Goal: Task Accomplishment & Management: Manage account settings

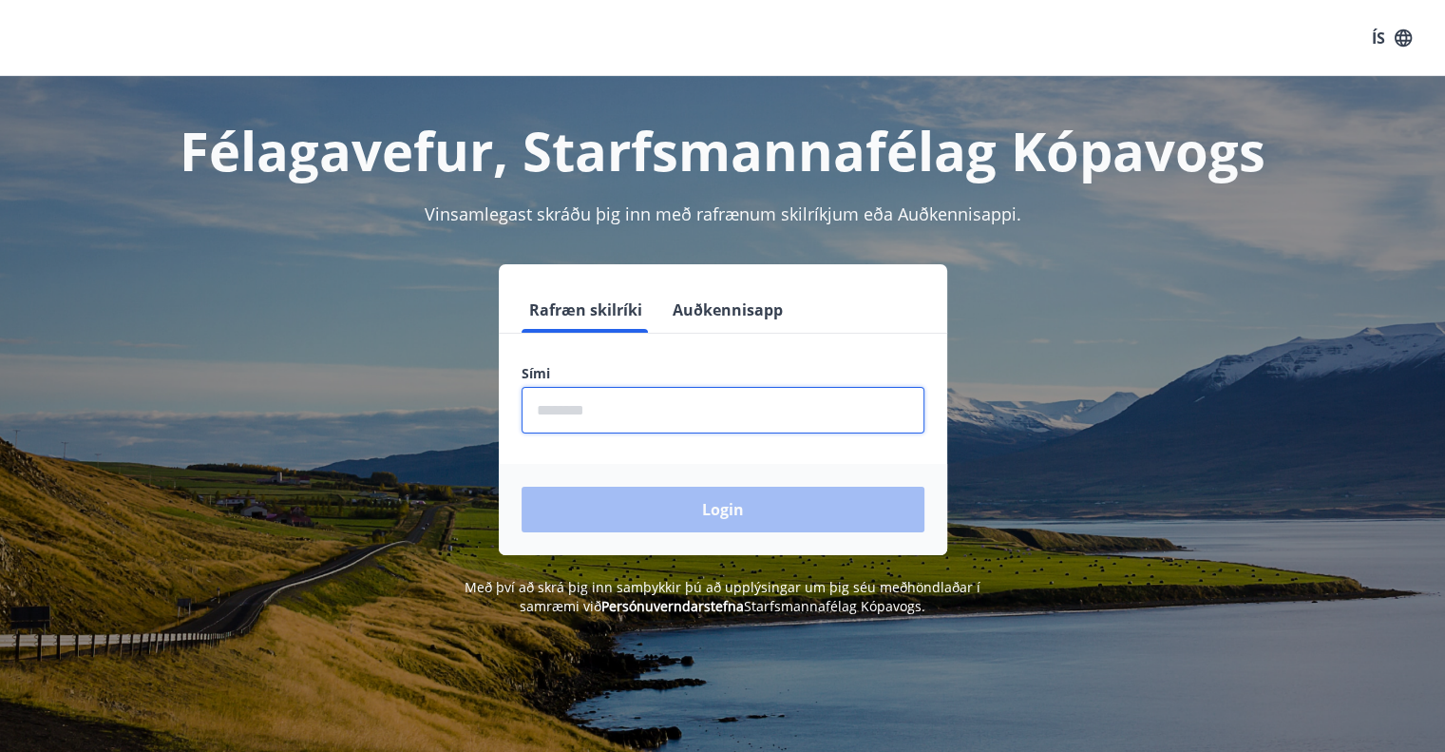
click at [602, 405] on input "phone" at bounding box center [723, 410] width 403 height 47
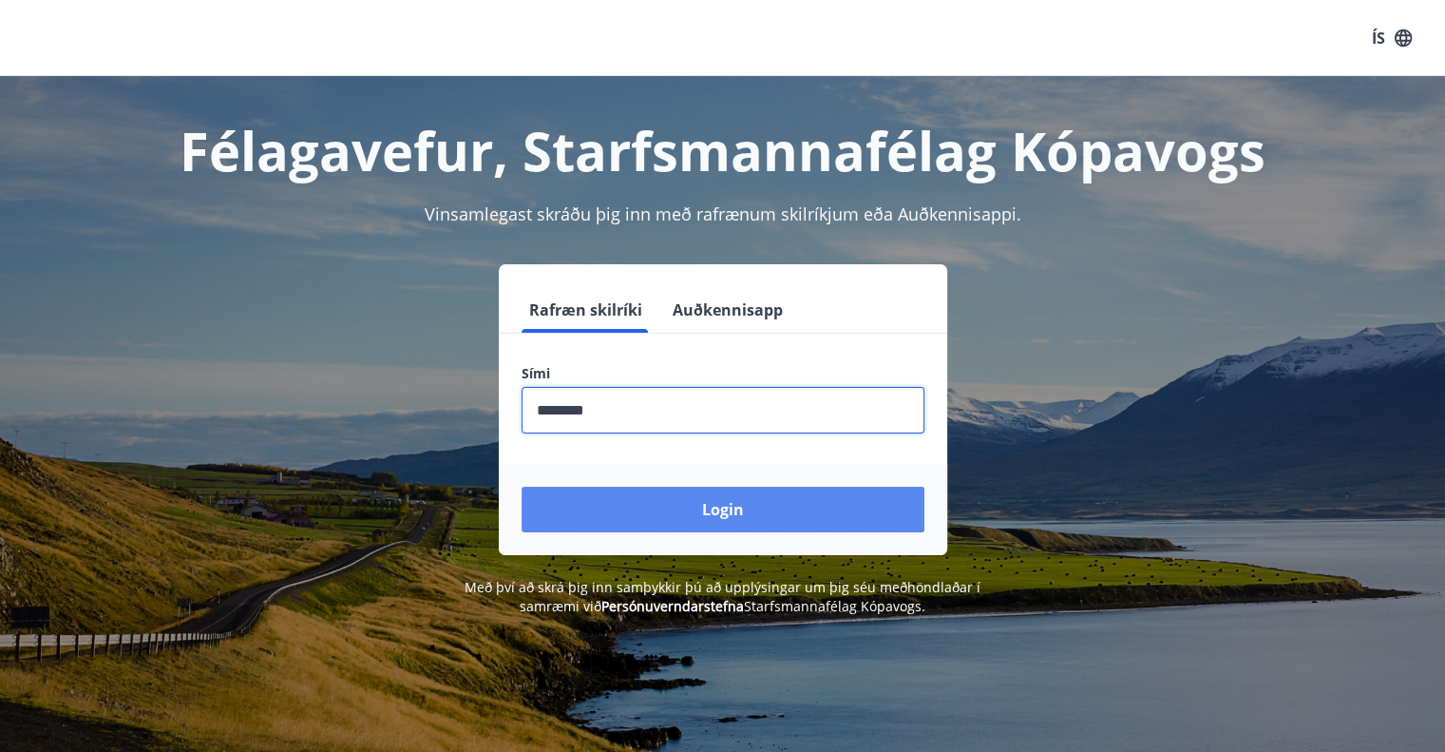
type input "********"
click at [681, 493] on button "Login" at bounding box center [723, 510] width 403 height 46
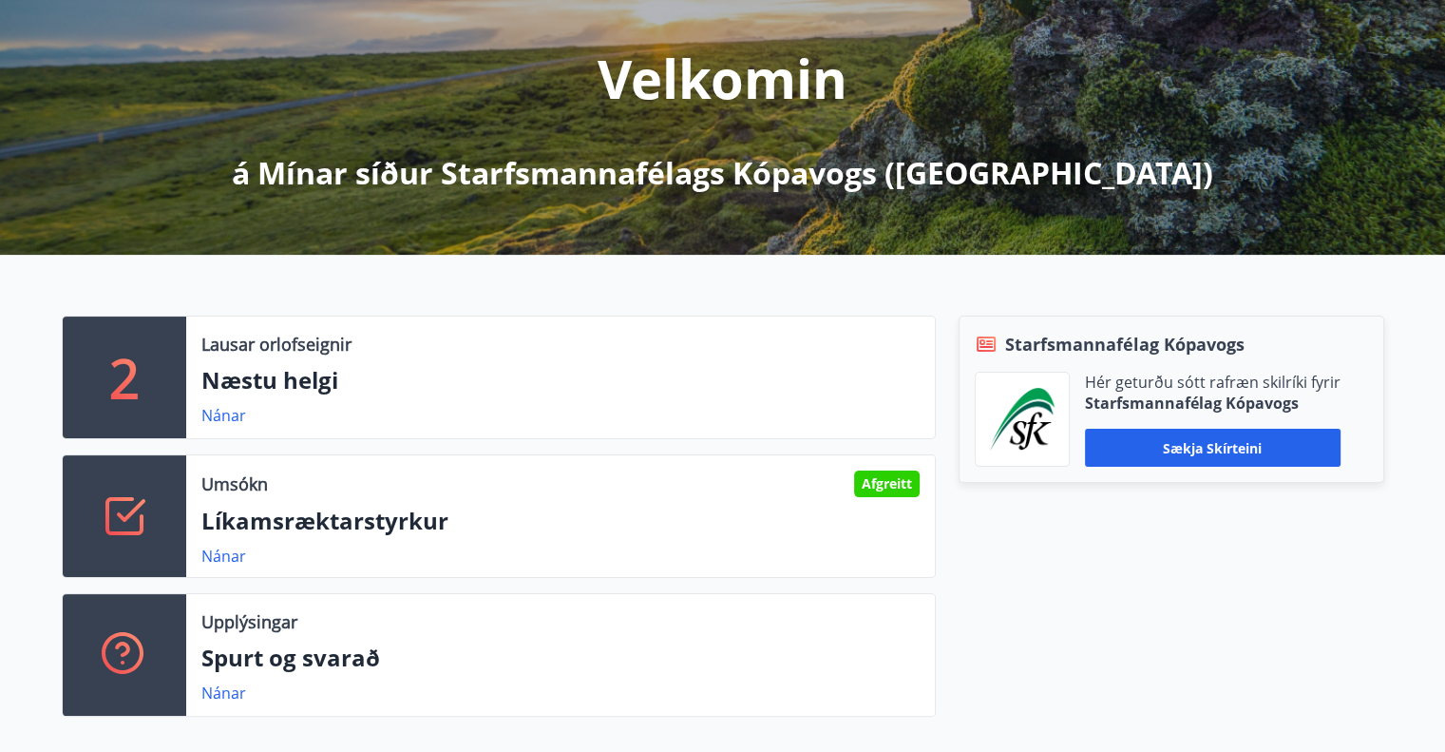
scroll to position [221, 0]
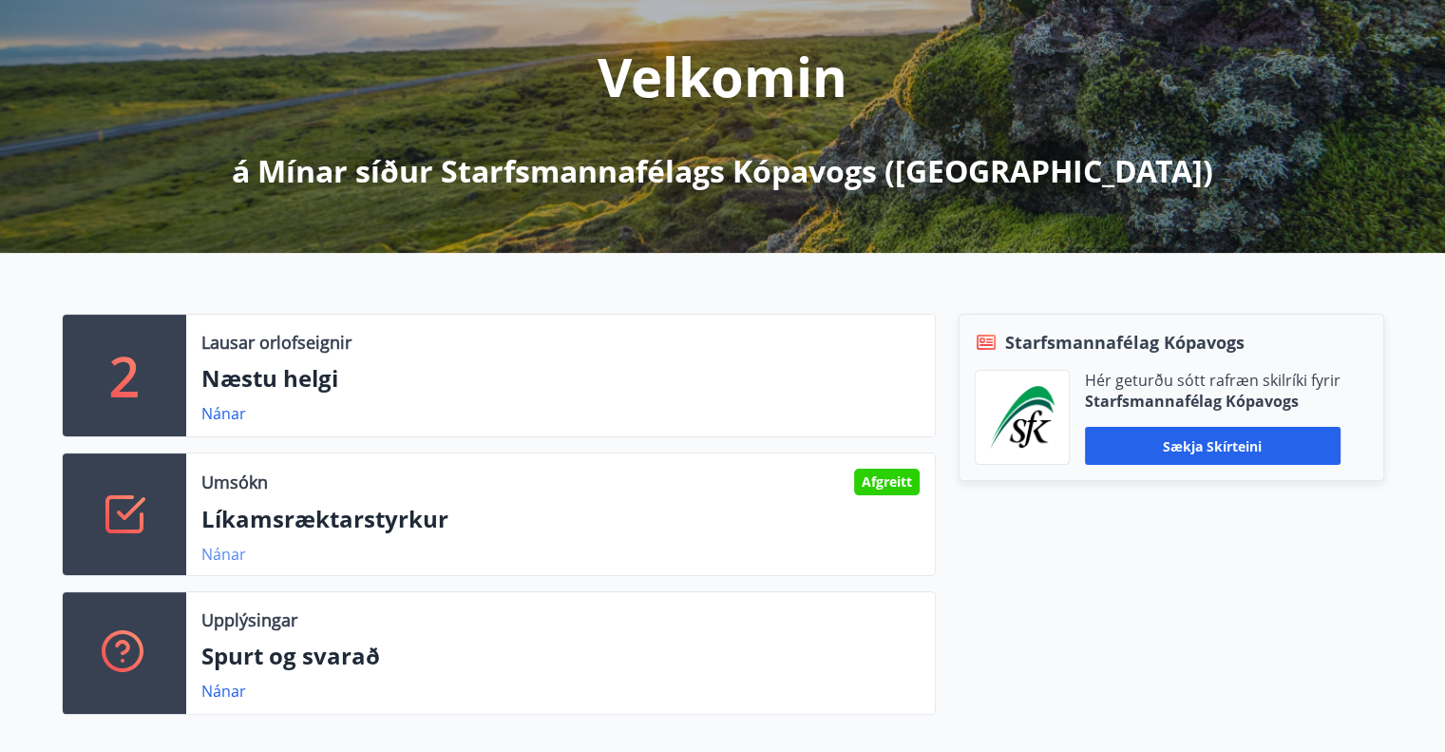
click at [220, 546] on link "Nánar" at bounding box center [223, 554] width 45 height 21
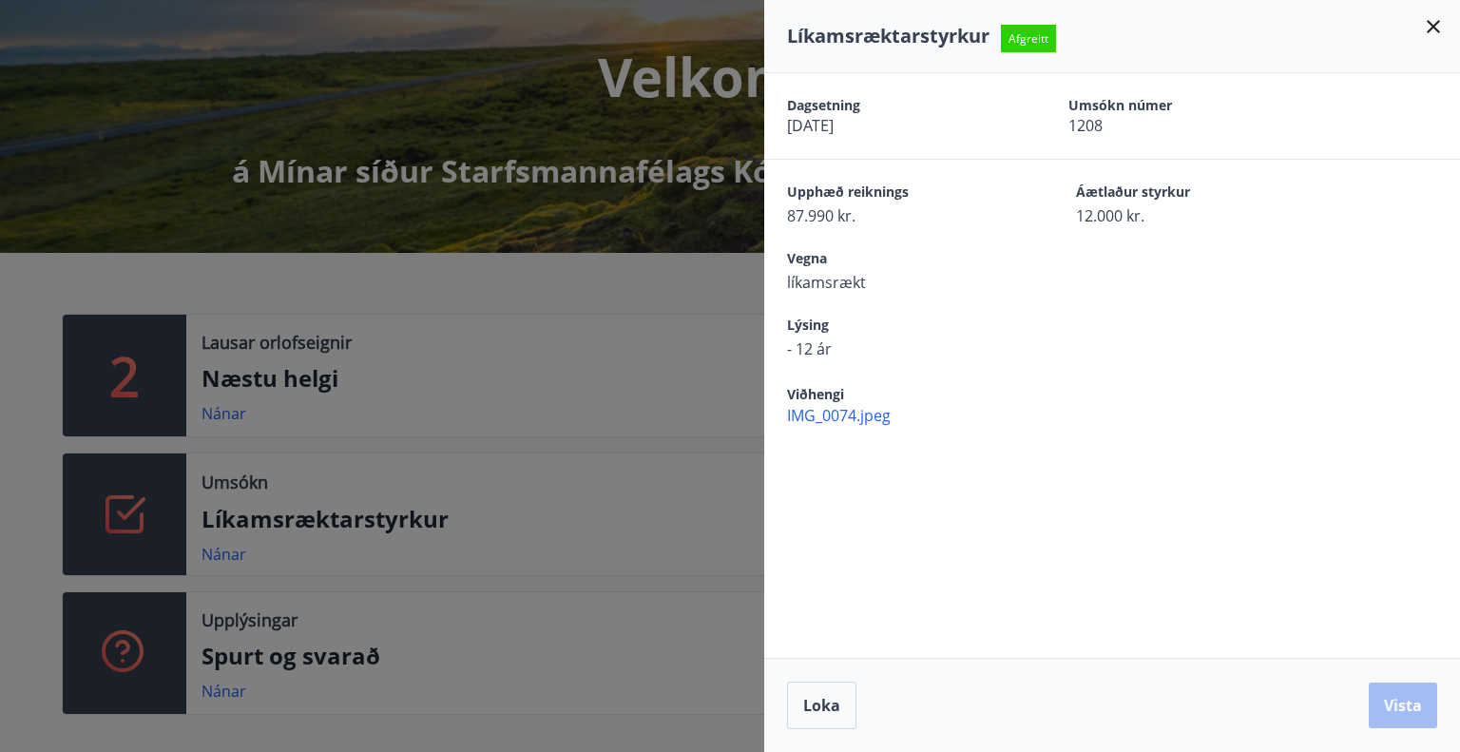
click at [1437, 18] on icon at bounding box center [1433, 26] width 23 height 23
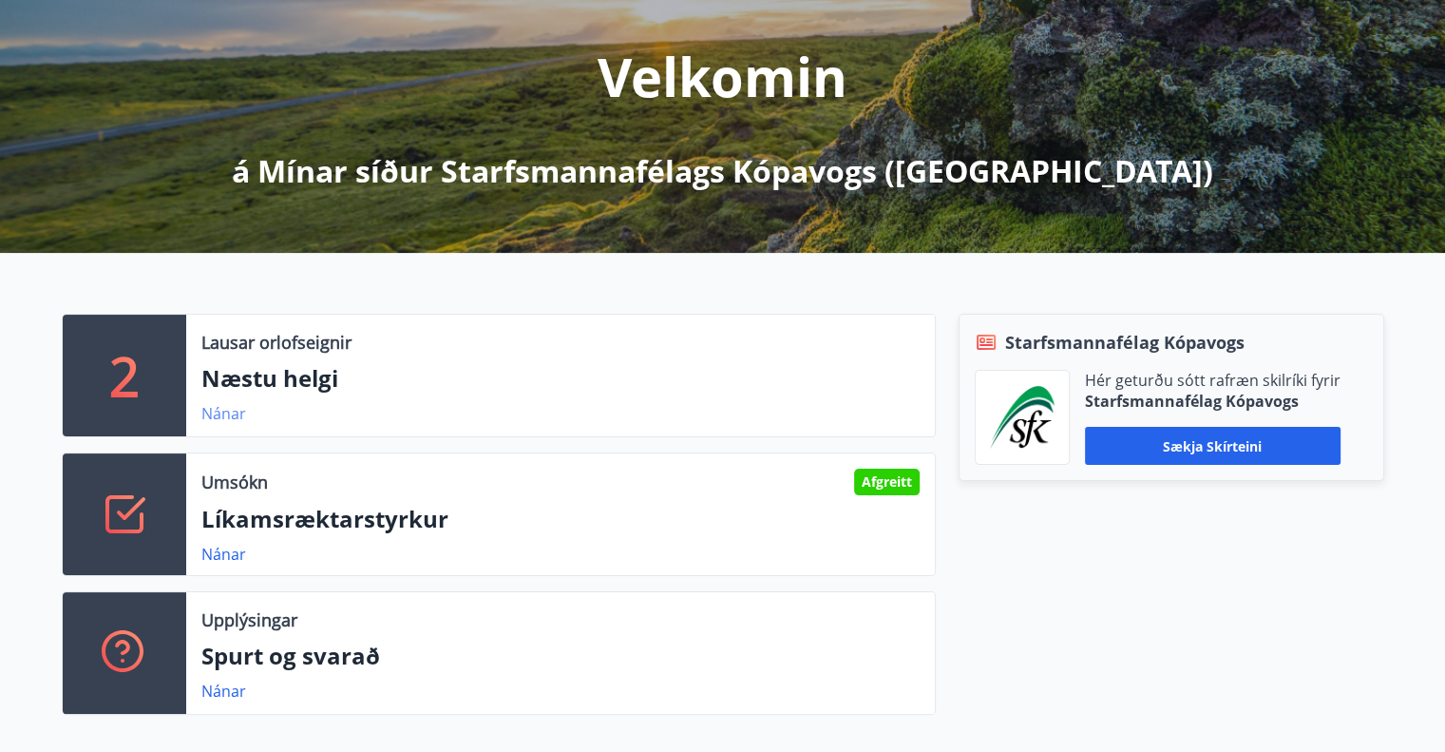
click at [220, 415] on link "Nánar" at bounding box center [223, 413] width 45 height 21
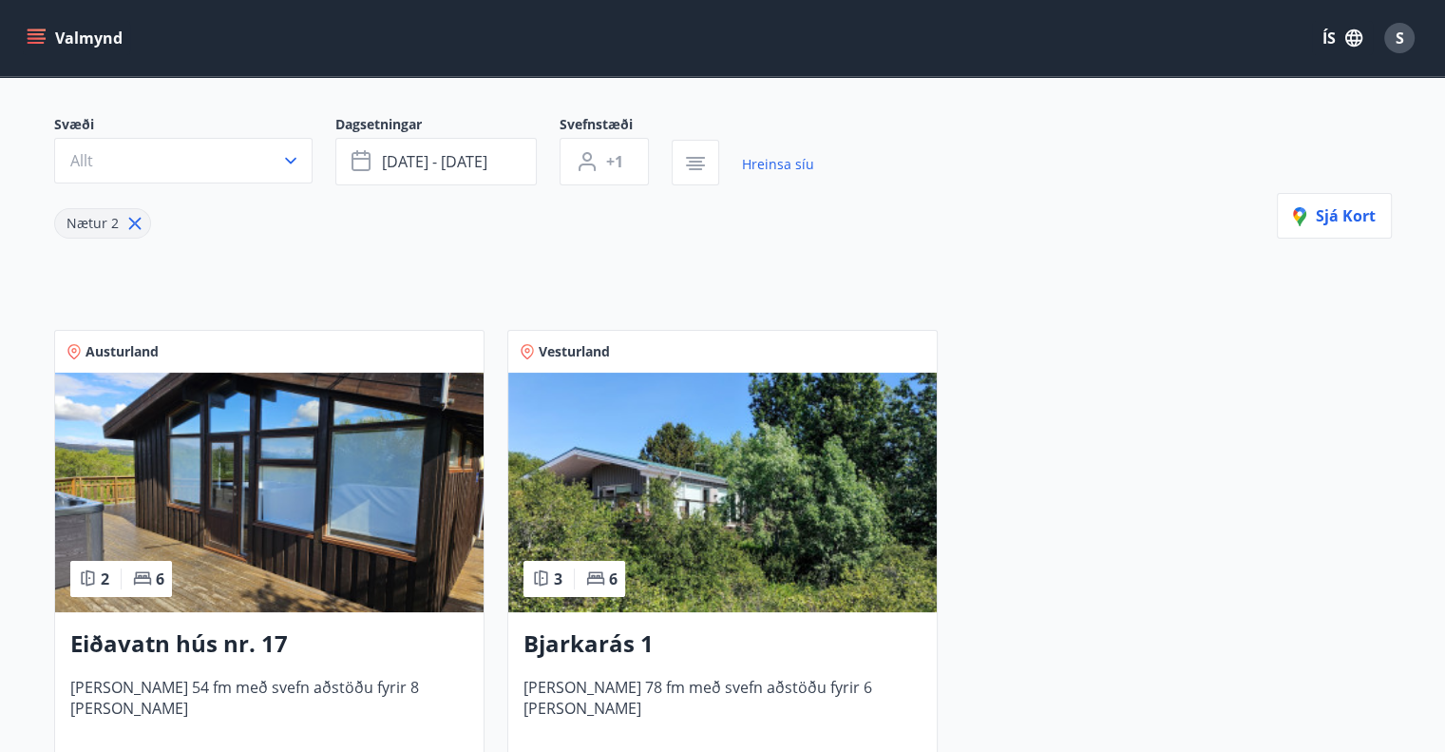
scroll to position [158, 0]
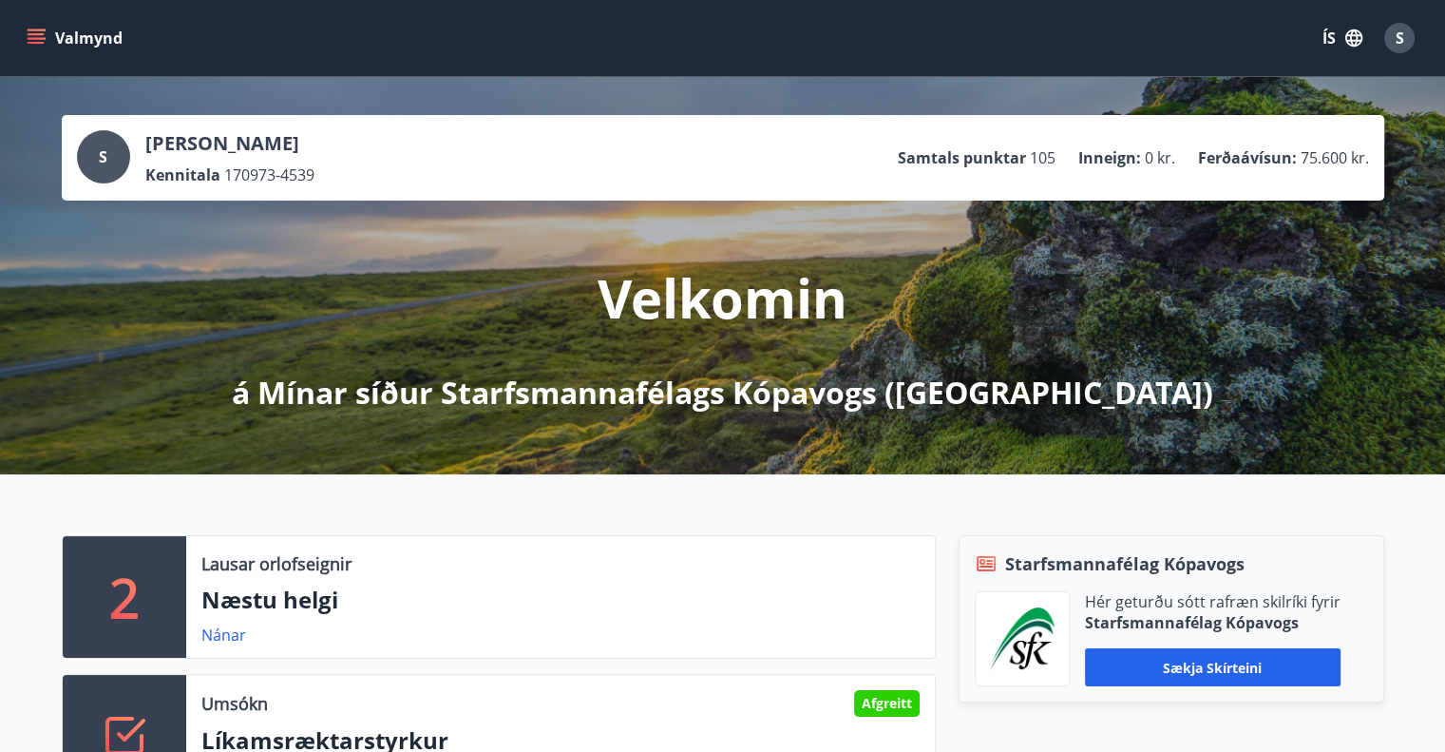
click at [30, 40] on icon "menu" at bounding box center [36, 38] width 19 height 19
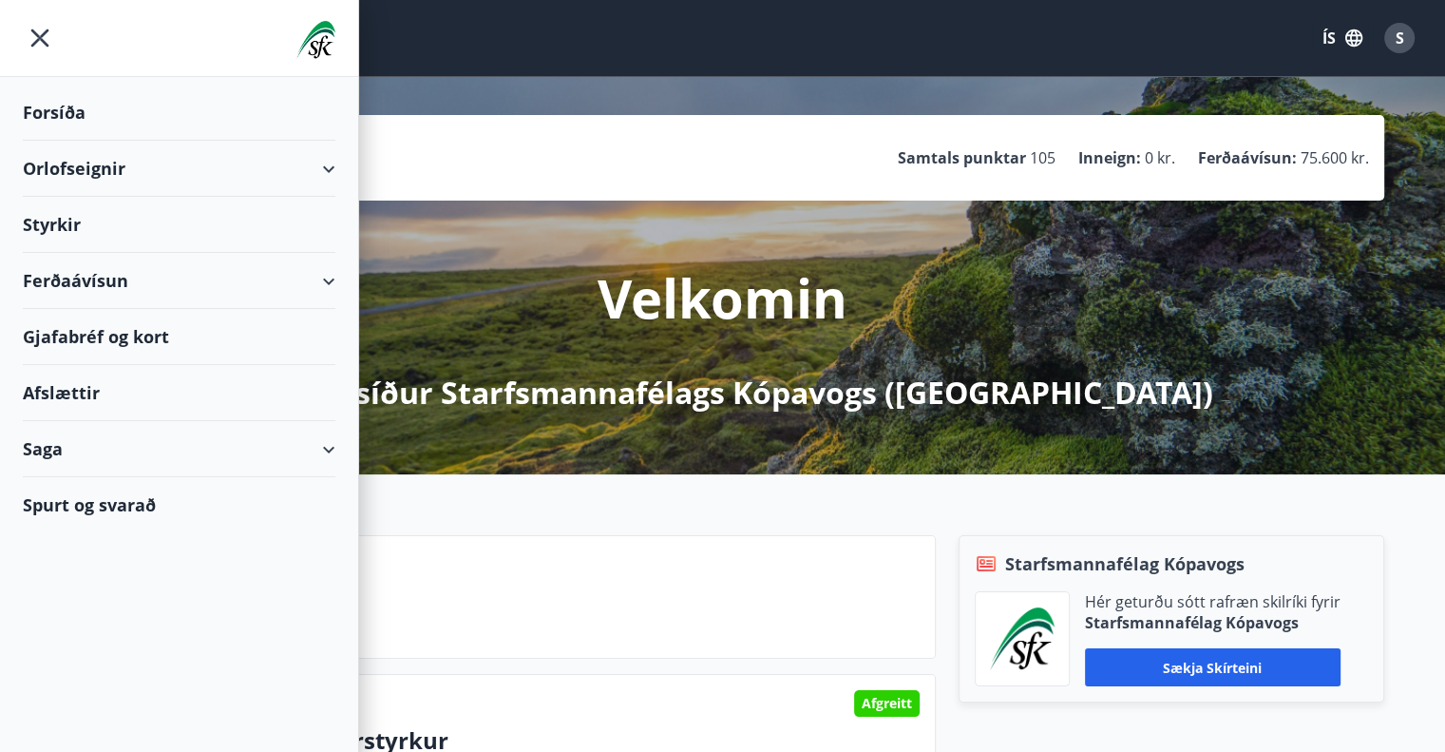
click at [57, 450] on div "Saga" at bounding box center [179, 449] width 313 height 56
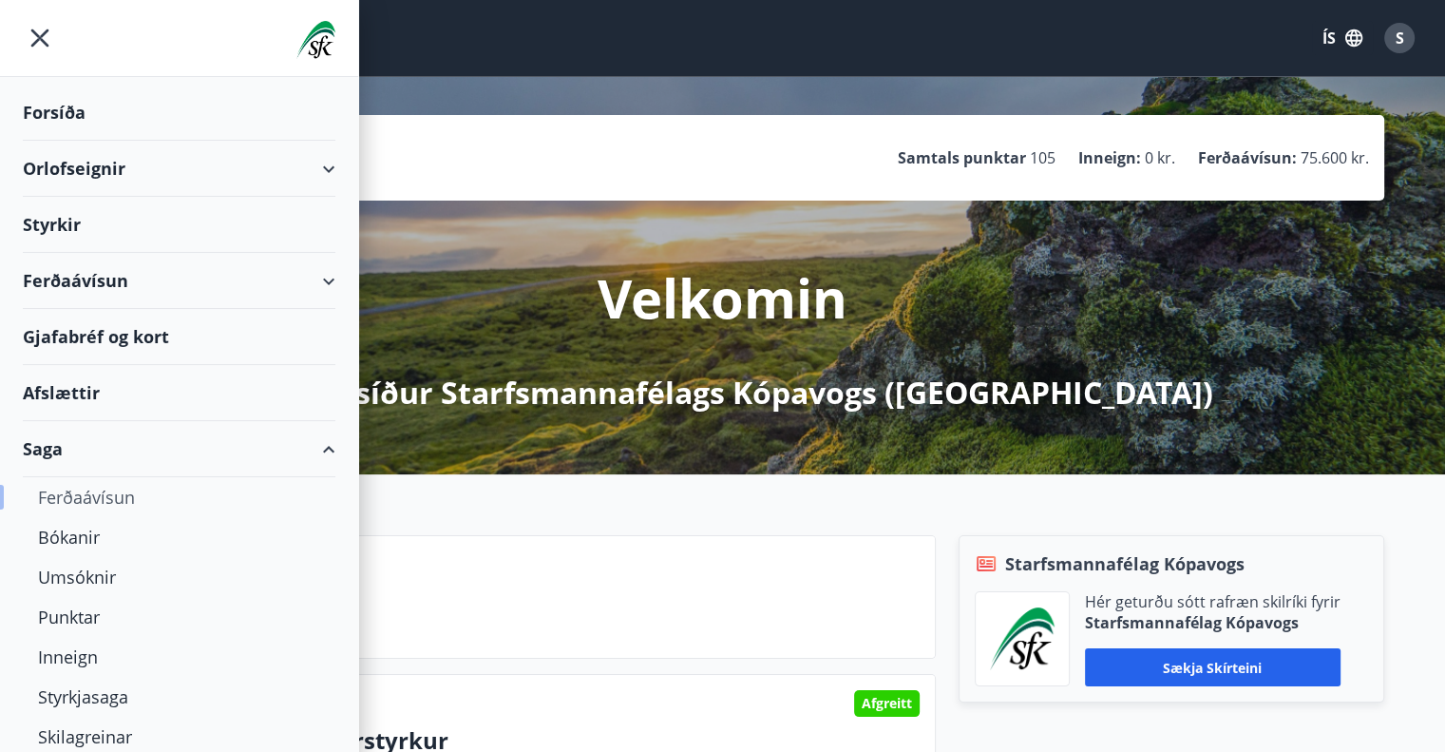
click at [76, 497] on div "Ferðaávísun" at bounding box center [179, 497] width 282 height 40
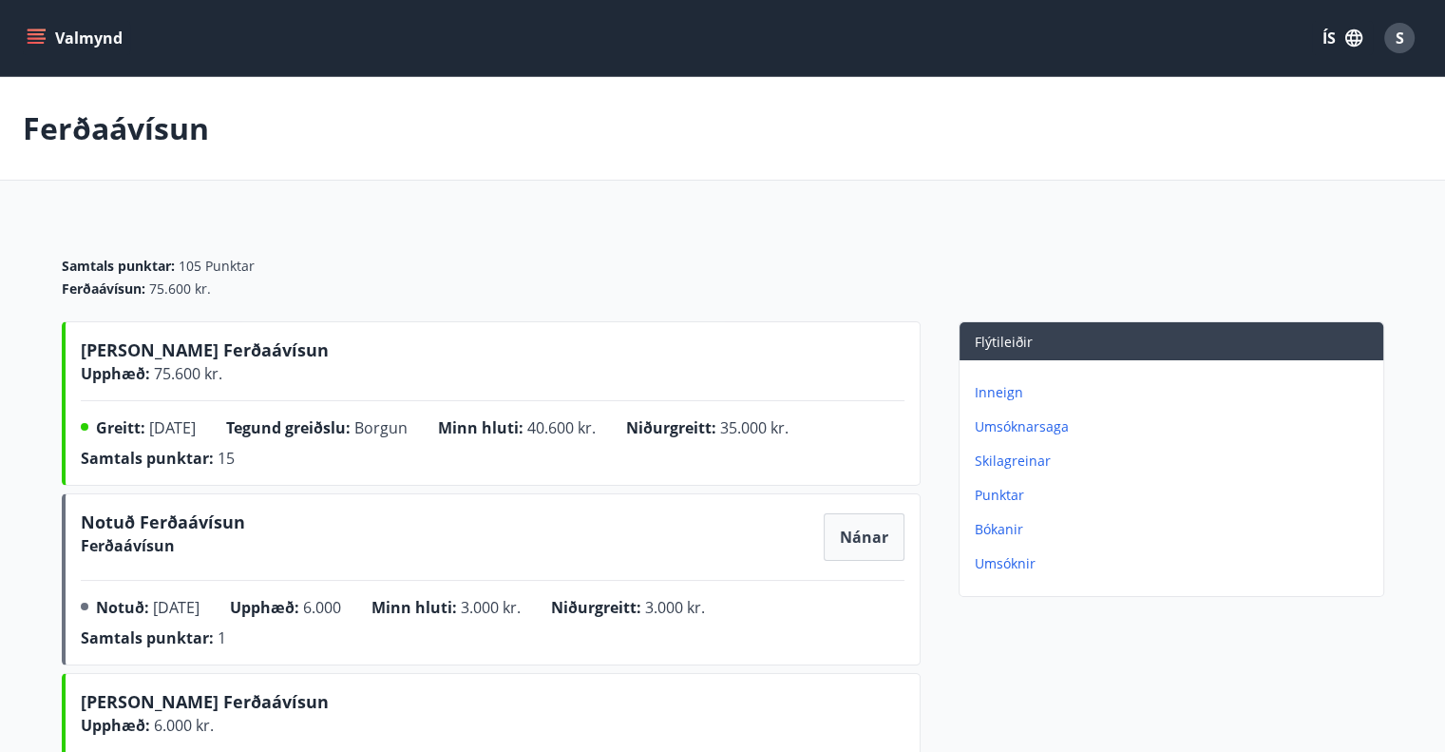
click at [34, 33] on icon "menu" at bounding box center [36, 34] width 17 height 2
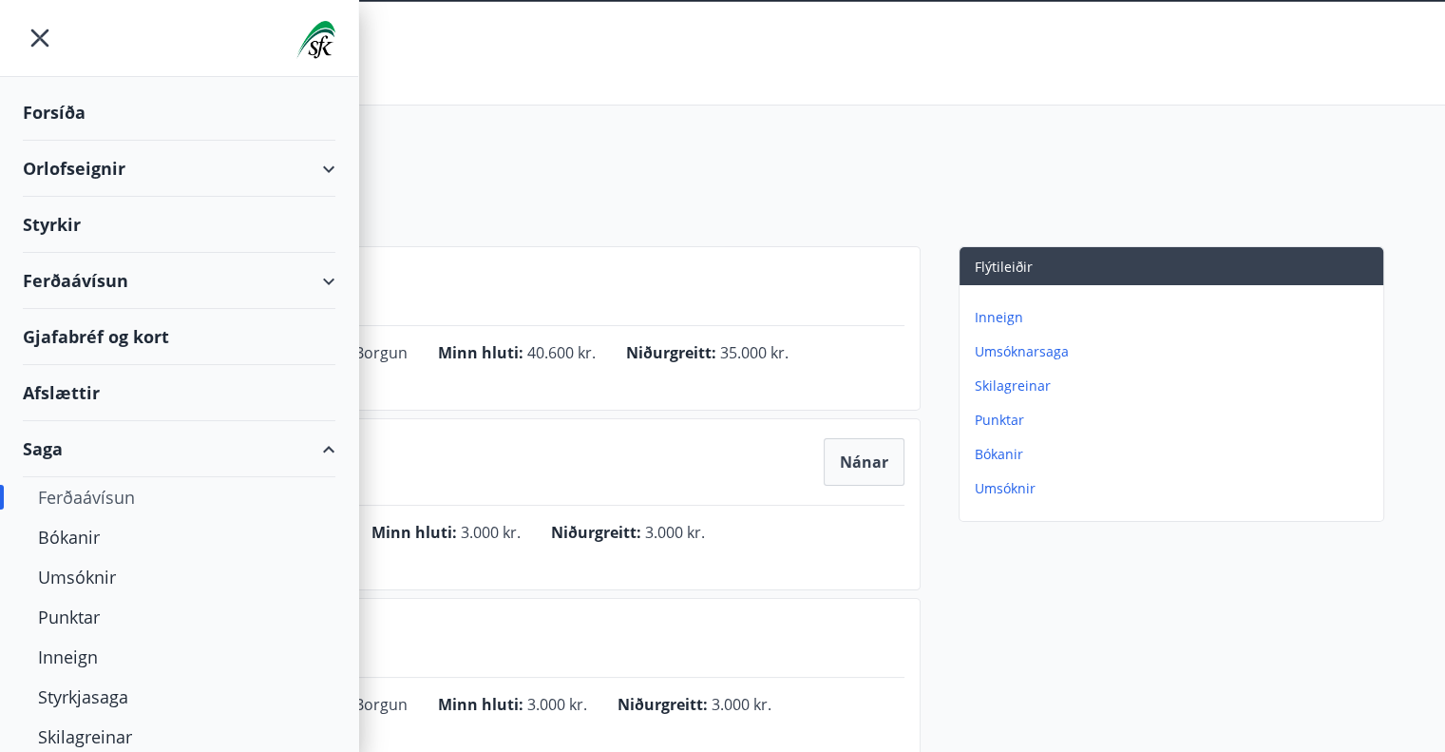
scroll to position [95, 0]
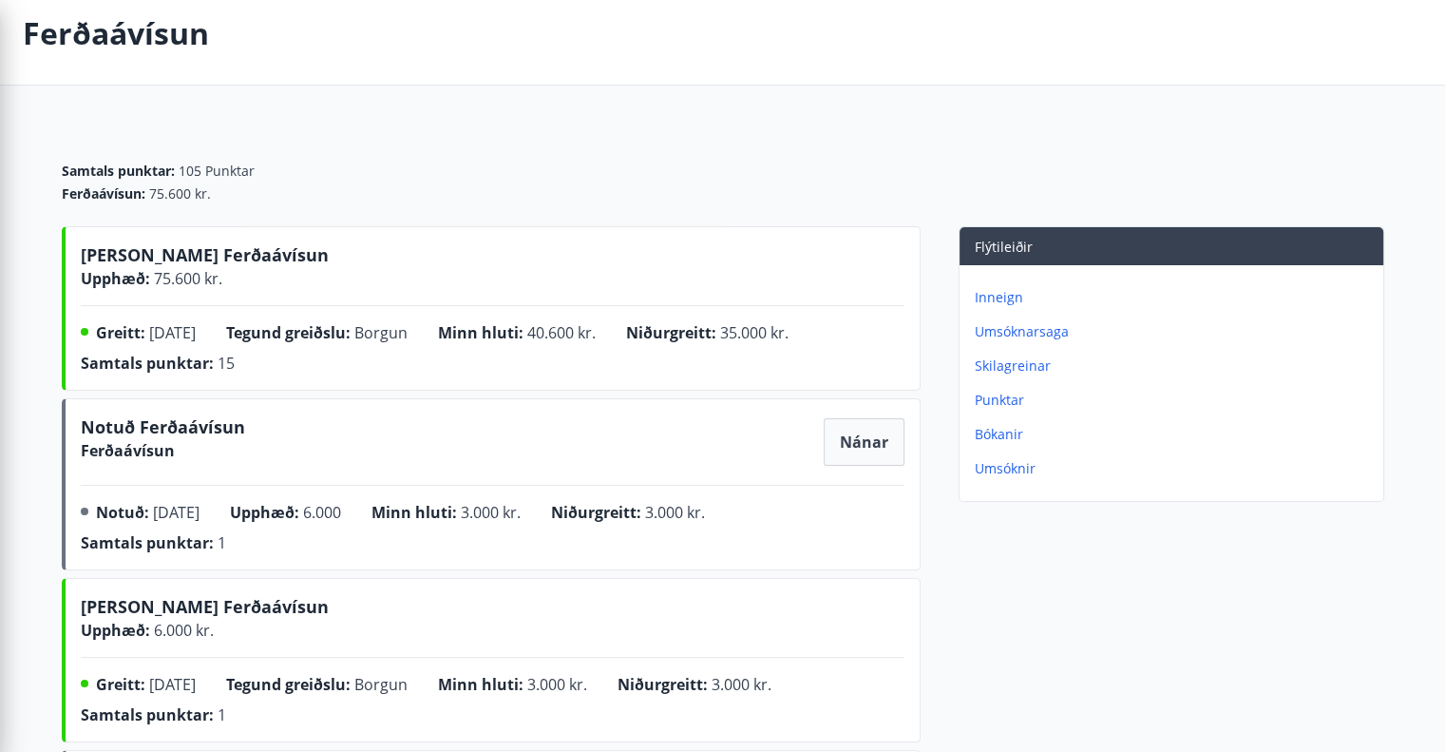
click at [679, 140] on div "Samtals punktar : 105 Punktar Ferðaávísun : 75.600 kr." at bounding box center [723, 175] width 1323 height 103
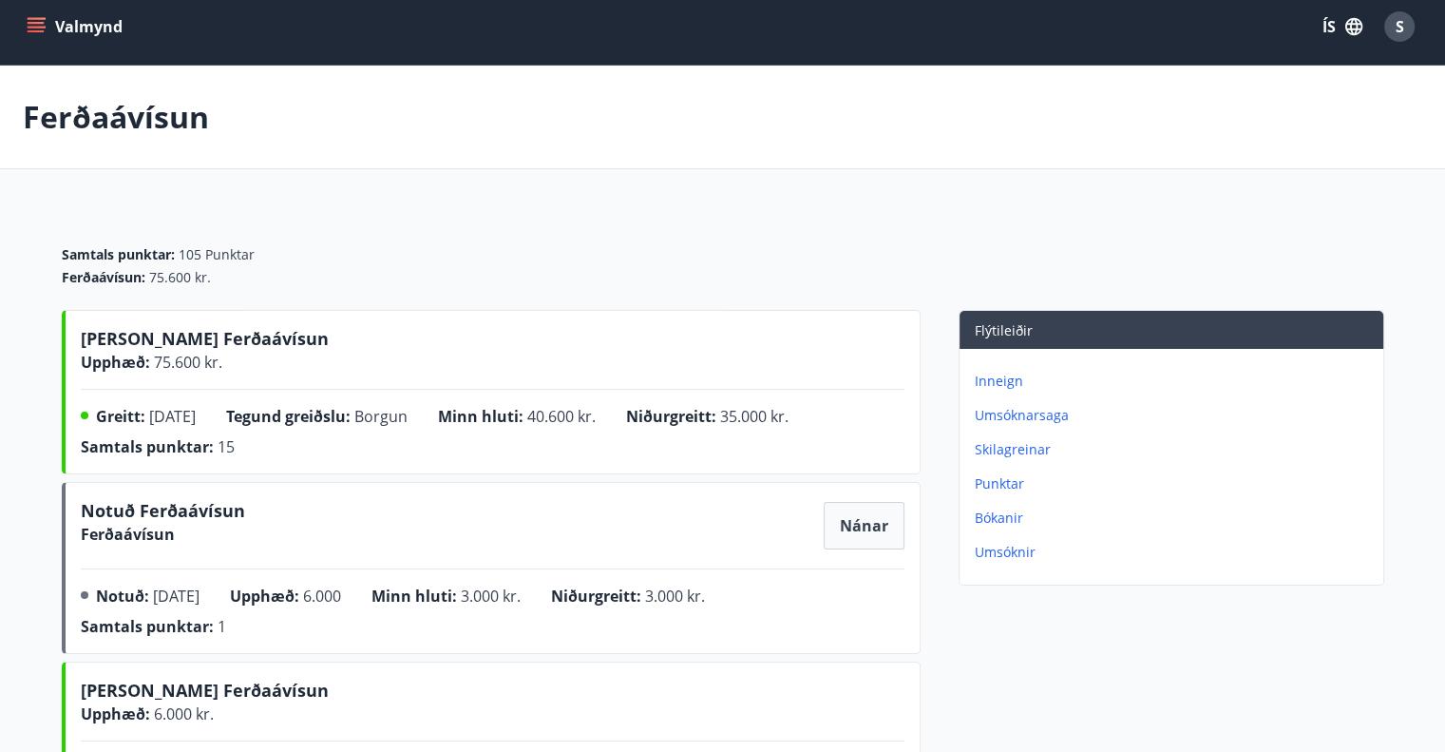
scroll to position [0, 0]
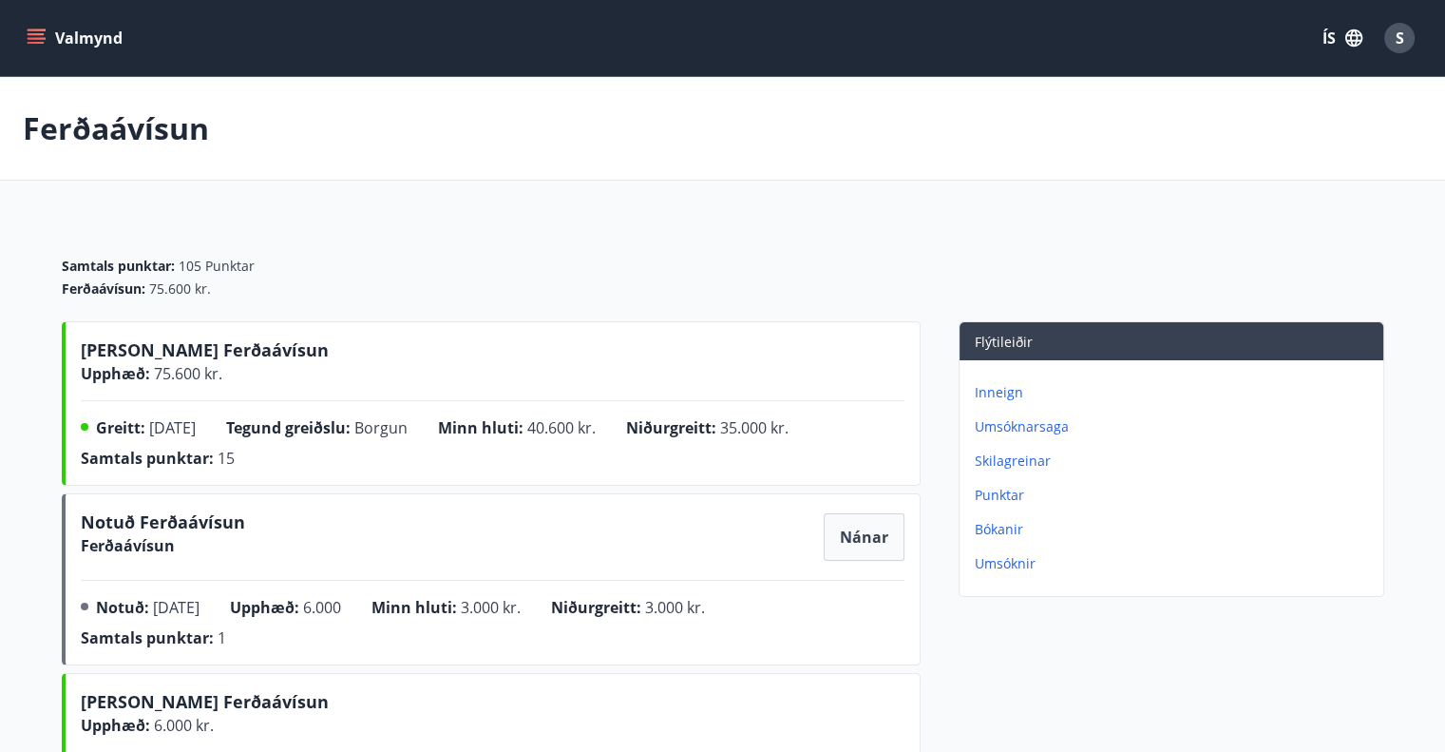
click at [34, 38] on icon "menu" at bounding box center [38, 38] width 21 height 2
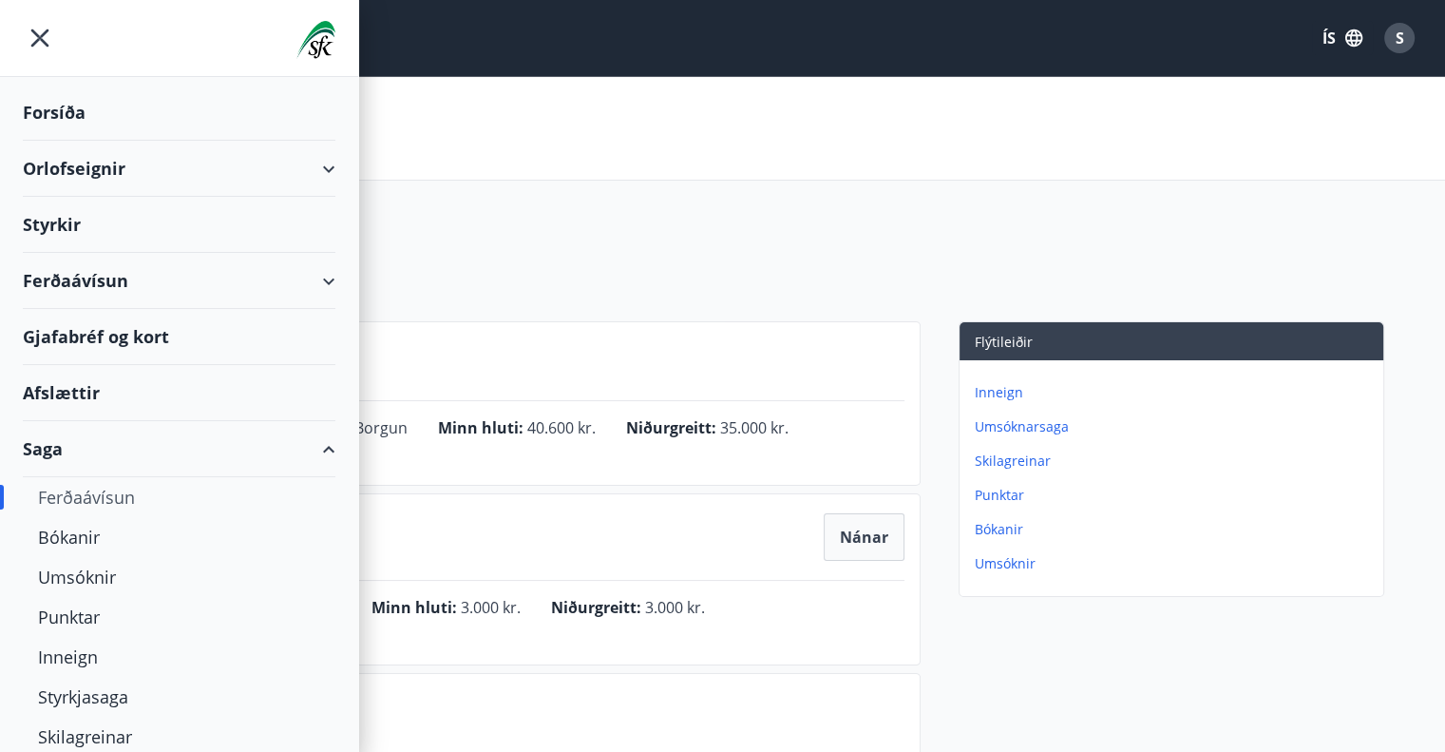
click at [630, 52] on div "Valmynd ÍS S" at bounding box center [723, 38] width 1400 height 46
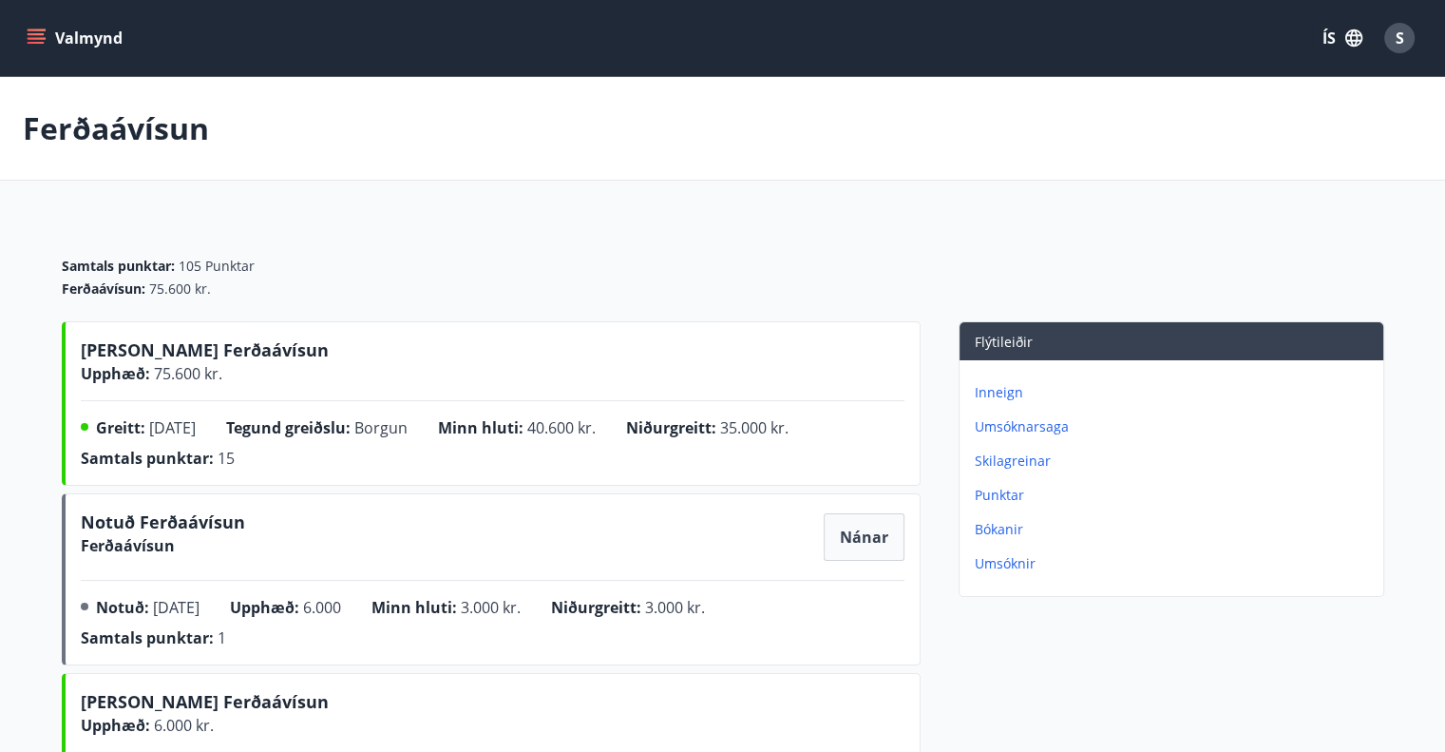
click at [37, 39] on icon "menu" at bounding box center [38, 38] width 21 height 2
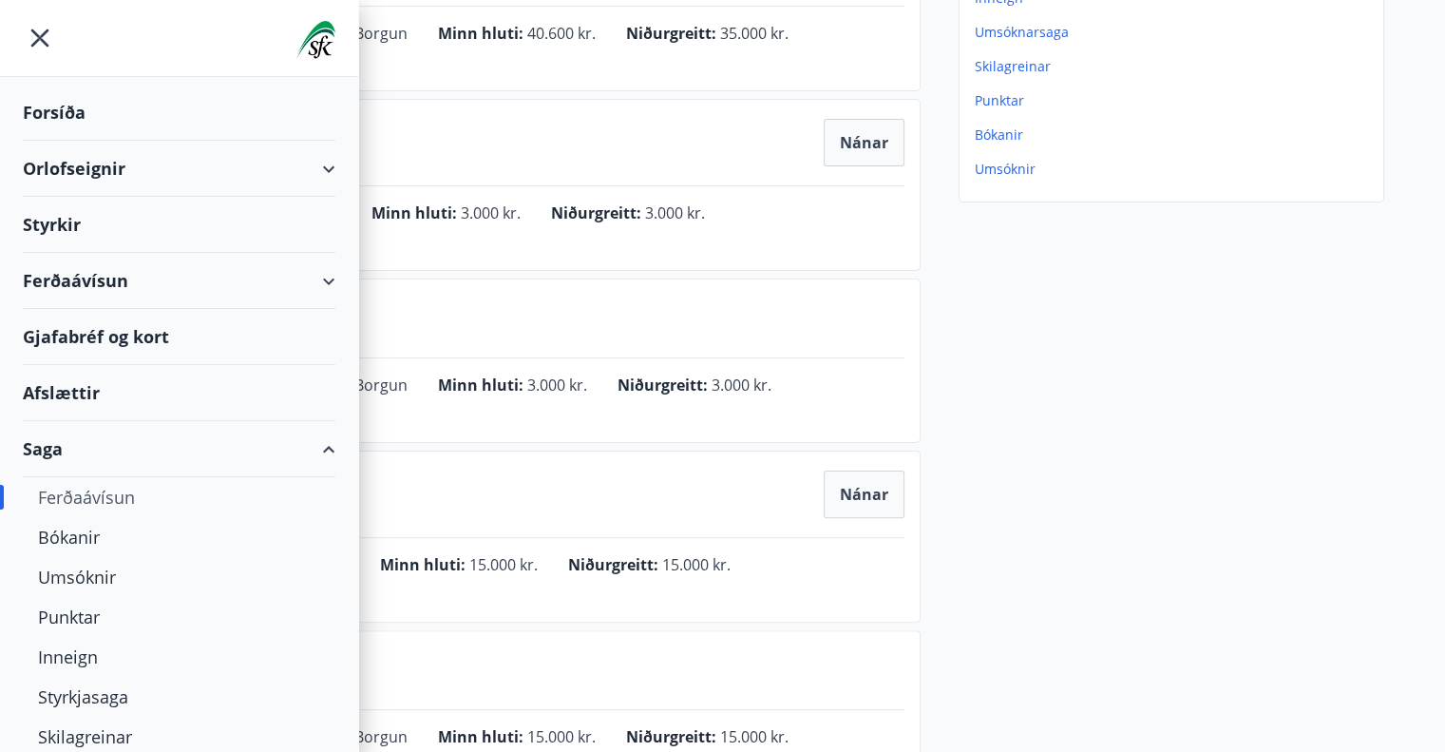
scroll to position [380, 0]
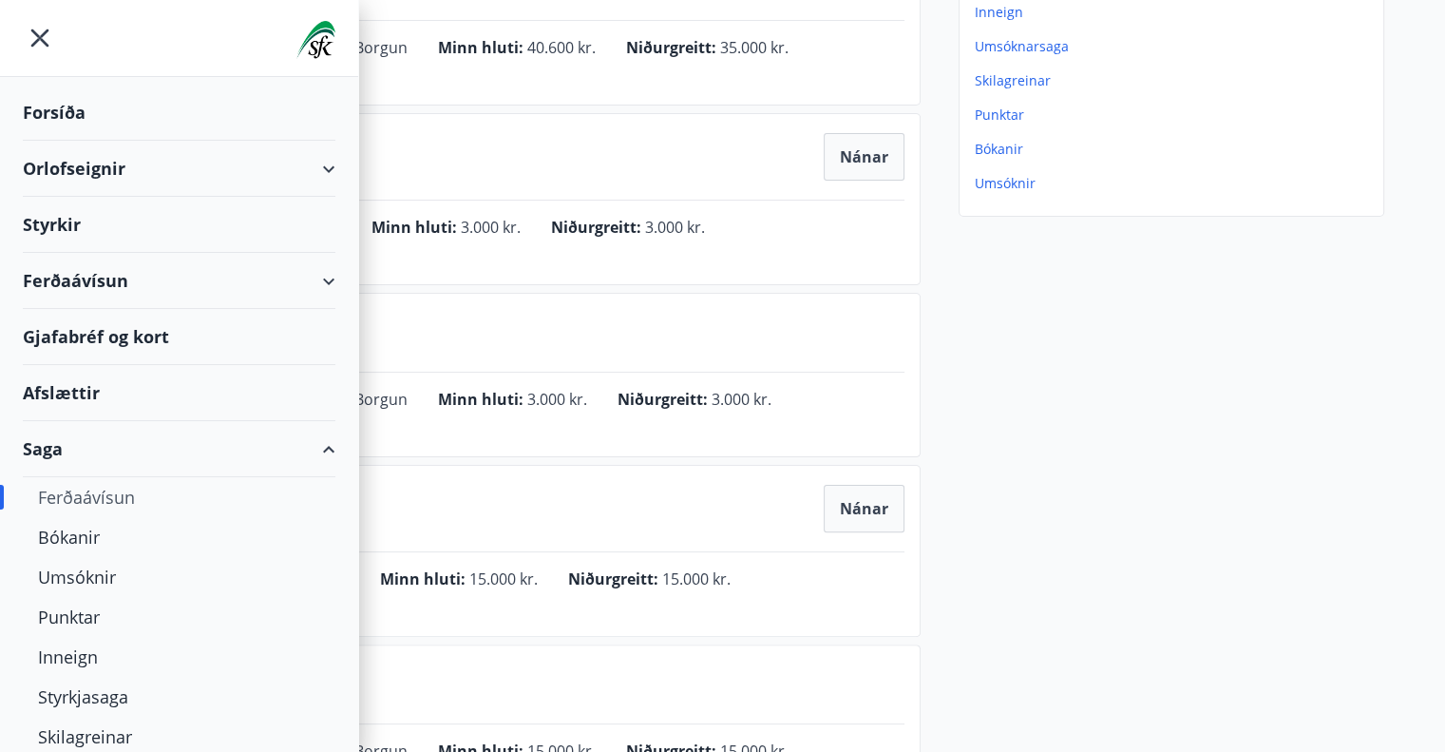
click at [28, 37] on icon "menu" at bounding box center [40, 38] width 34 height 34
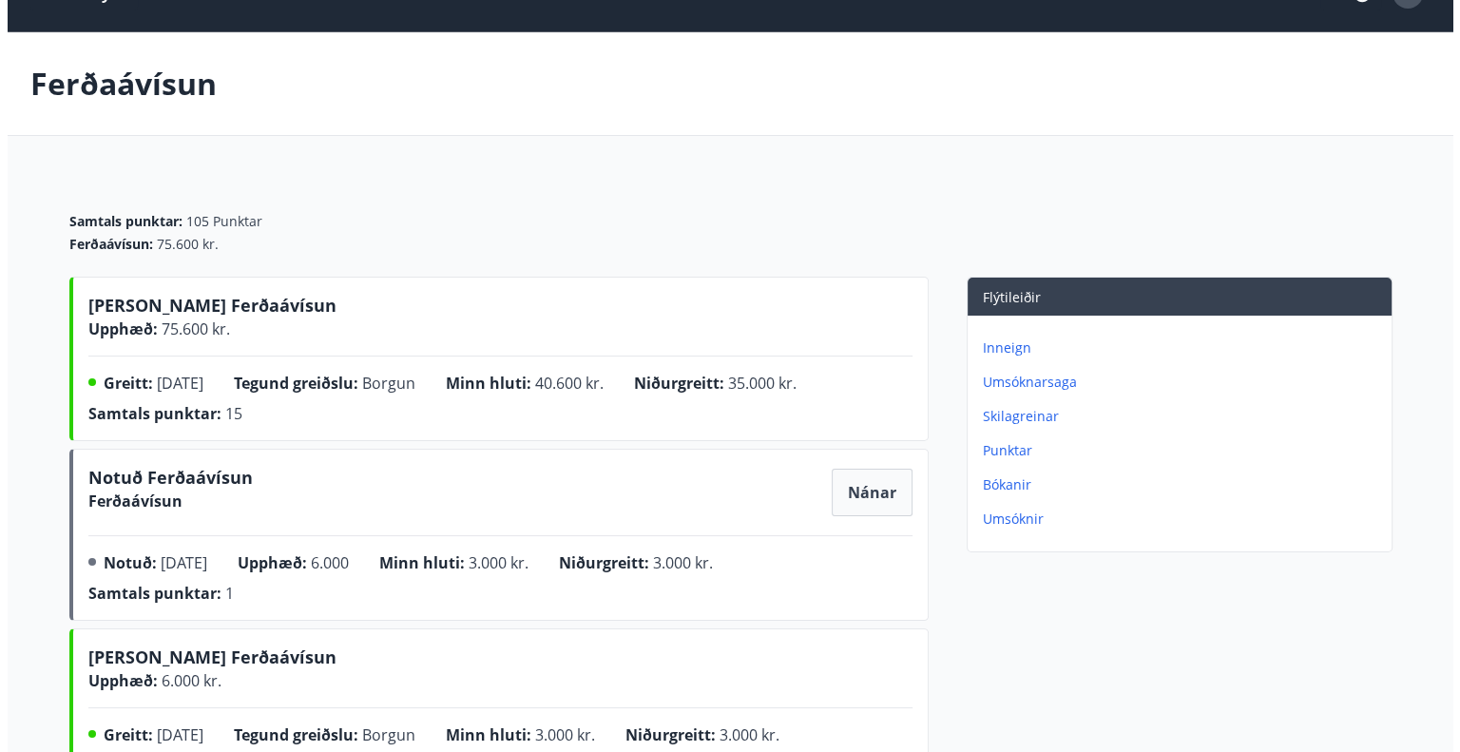
scroll to position [0, 0]
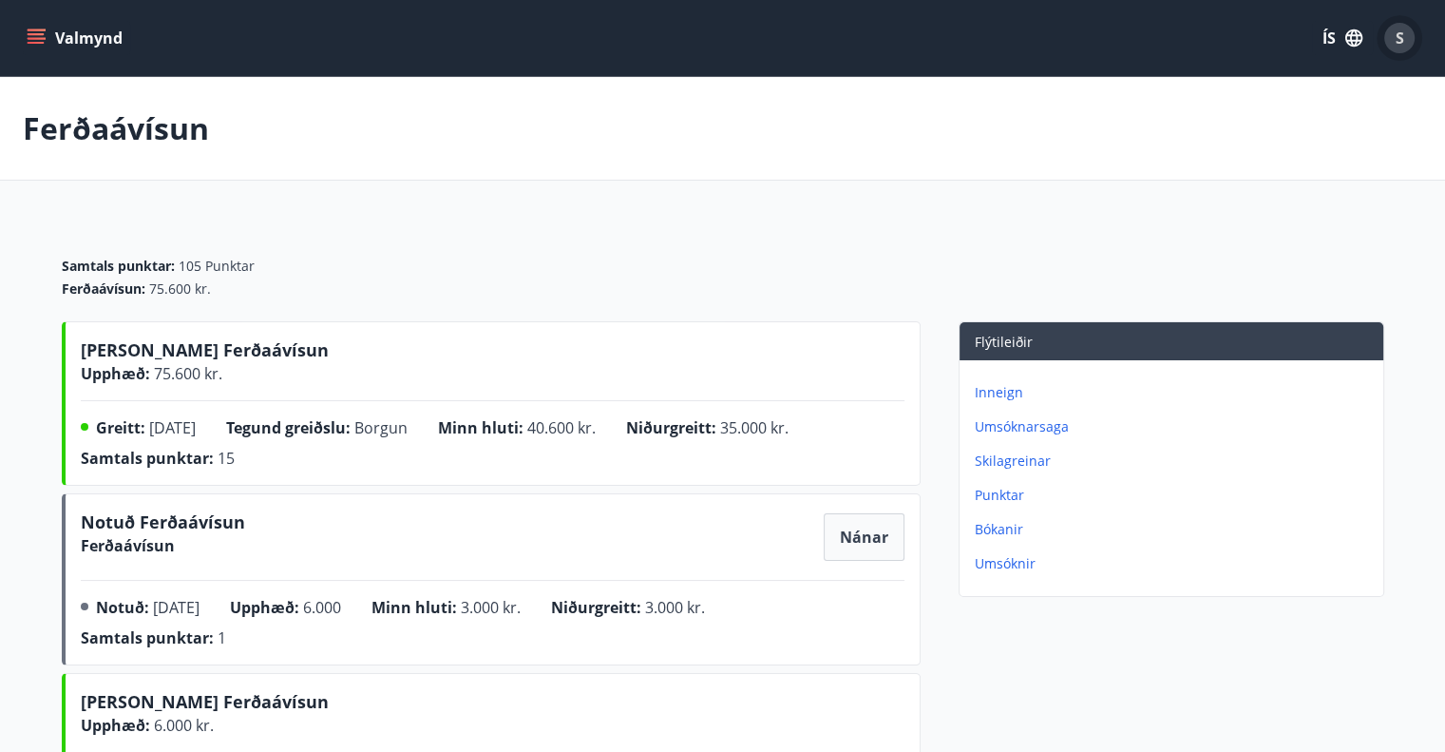
click at [1399, 30] on span "S" at bounding box center [1400, 38] width 9 height 21
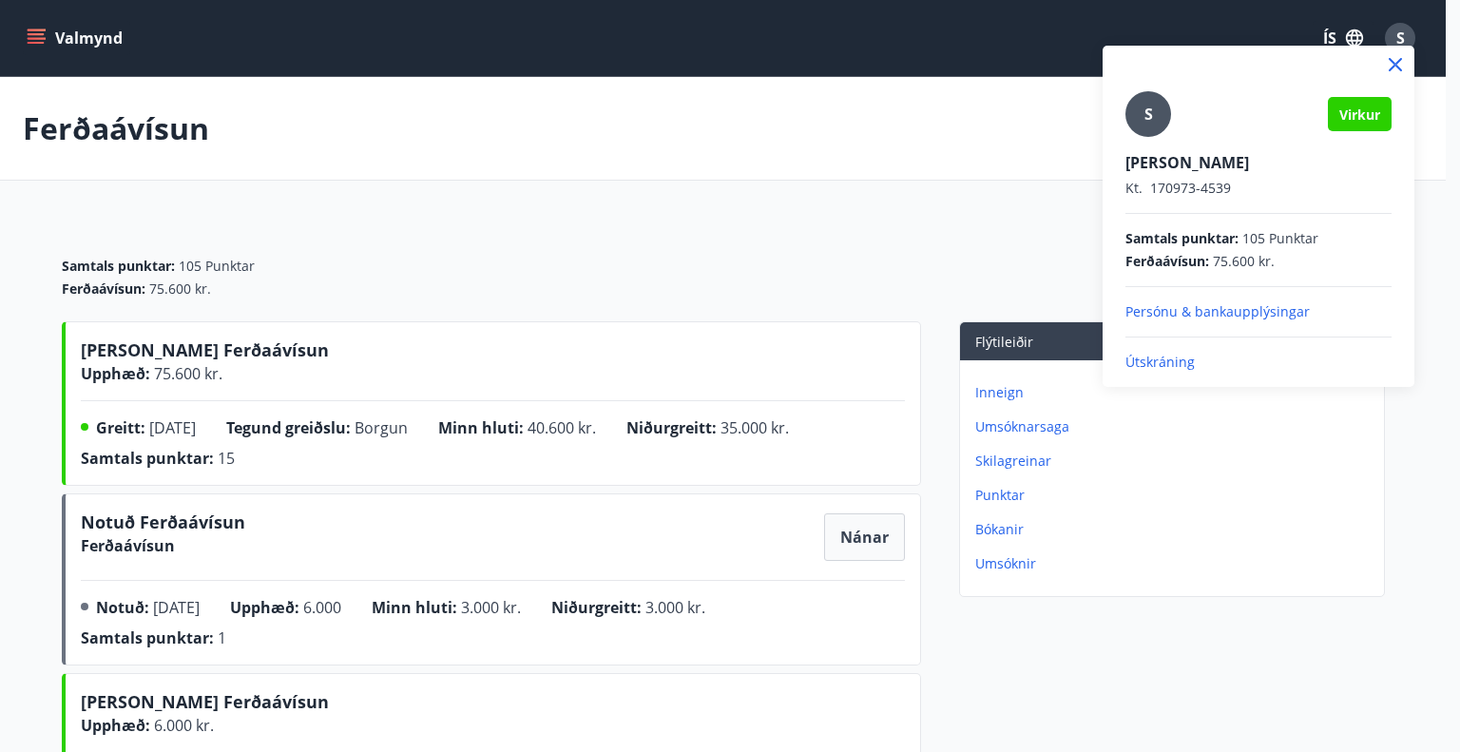
click at [1156, 360] on p "Útskráning" at bounding box center [1258, 362] width 266 height 19
